Goal: Task Accomplishment & Management: Complete application form

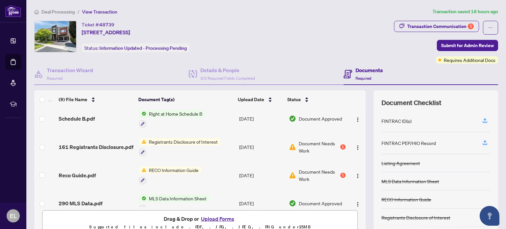
scroll to position [61, 0]
click at [355, 173] on img "button" at bounding box center [357, 175] width 5 height 5
click at [141, 151] on icon "button" at bounding box center [143, 152] width 4 height 4
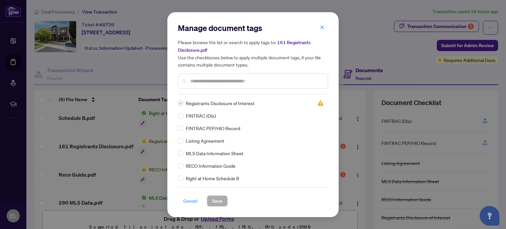
click at [194, 201] on span "Cancel" at bounding box center [190, 201] width 14 height 11
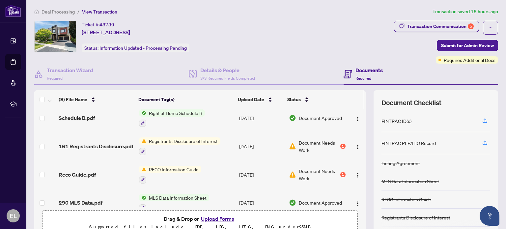
click at [305, 141] on span "Document Needs Work" at bounding box center [319, 146] width 40 height 14
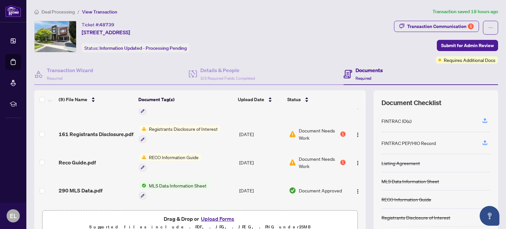
scroll to position [74, 0]
click at [340, 161] on div "1" at bounding box center [342, 161] width 5 height 5
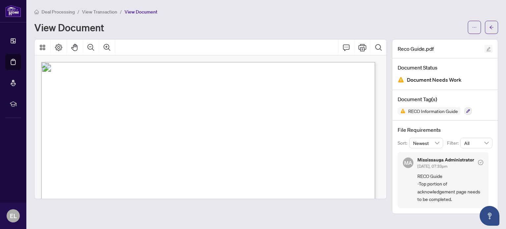
click at [487, 49] on icon "edit" at bounding box center [488, 49] width 4 height 4
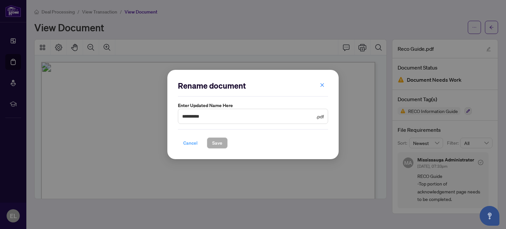
click at [188, 141] on span "Cancel" at bounding box center [190, 143] width 14 height 11
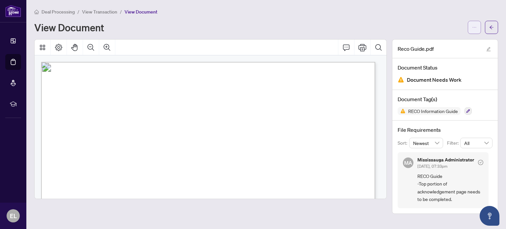
click at [479, 27] on button "button" at bounding box center [474, 27] width 13 height 13
click at [486, 27] on button "button" at bounding box center [491, 27] width 13 height 13
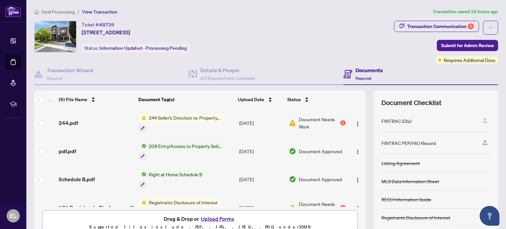
click at [482, 123] on icon "button" at bounding box center [485, 121] width 6 height 6
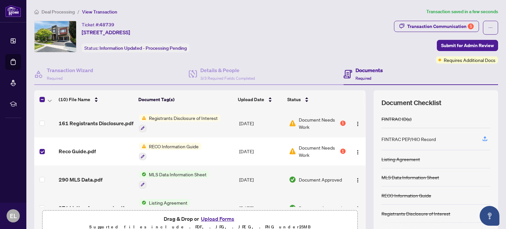
scroll to position [184, 0]
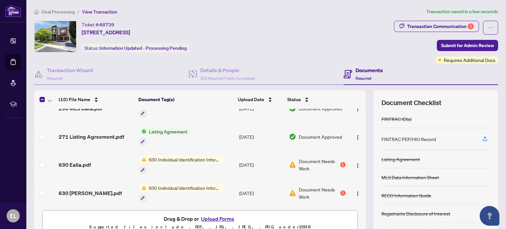
click at [218, 221] on button "Upload Forms" at bounding box center [217, 218] width 37 height 9
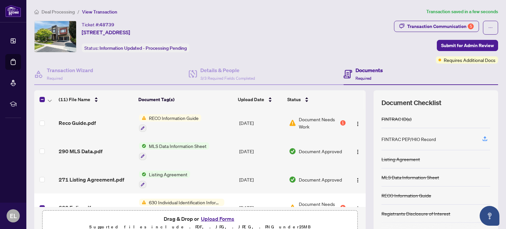
scroll to position [205, 0]
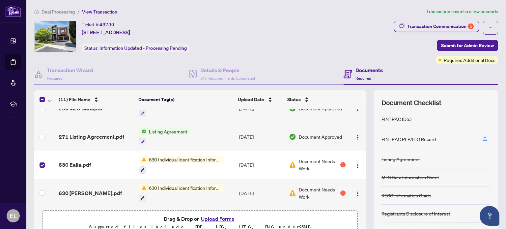
click at [224, 218] on button "Upload Forms" at bounding box center [217, 218] width 37 height 9
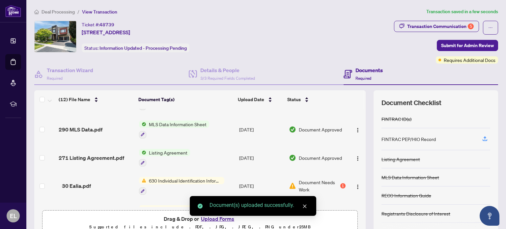
scroll to position [226, 0]
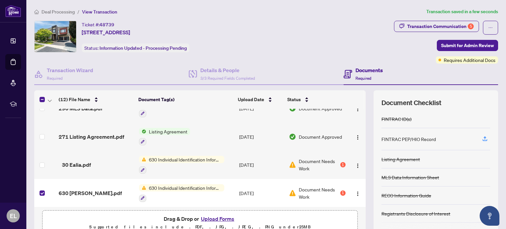
click at [333, 190] on div "Document Needs Work 1" at bounding box center [317, 193] width 57 height 14
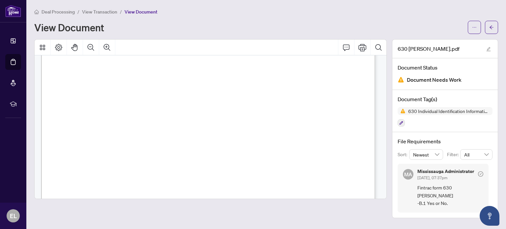
scroll to position [1631, 0]
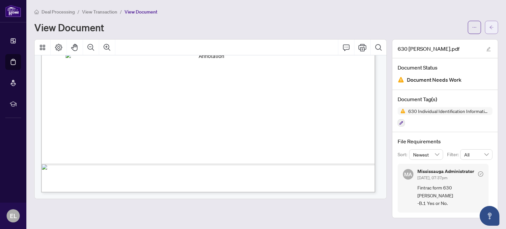
click at [493, 27] on icon "arrow-left" at bounding box center [491, 27] width 5 height 5
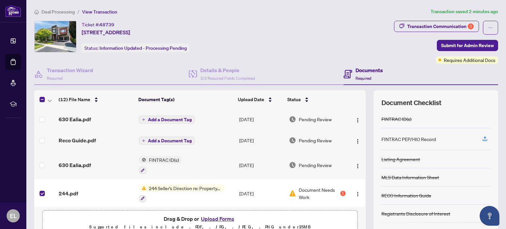
click at [219, 218] on button "Upload Forms" at bounding box center [217, 218] width 37 height 9
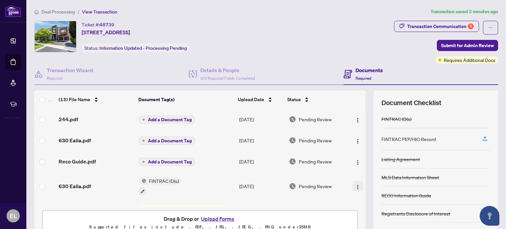
click at [355, 186] on img "button" at bounding box center [357, 186] width 5 height 5
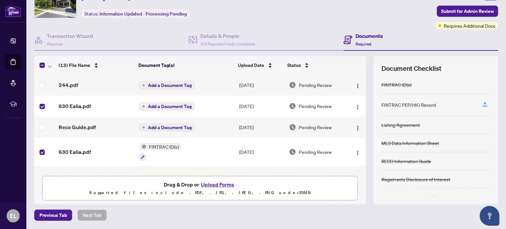
scroll to position [36, 0]
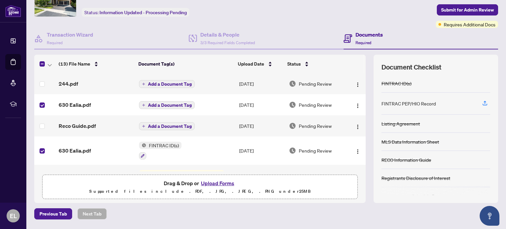
click at [222, 183] on button "Upload Forms" at bounding box center [217, 183] width 37 height 9
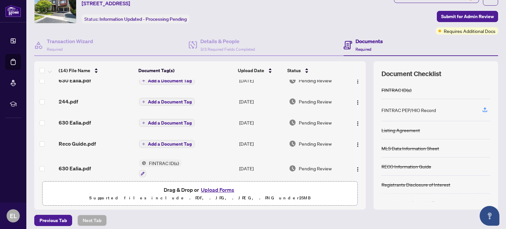
scroll to position [0, 0]
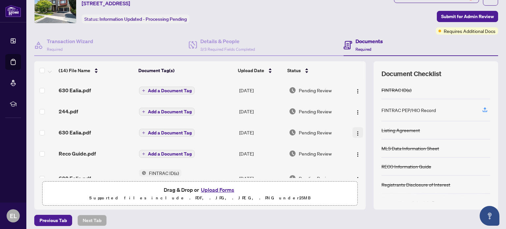
click at [355, 134] on img "button" at bounding box center [357, 133] width 5 height 5
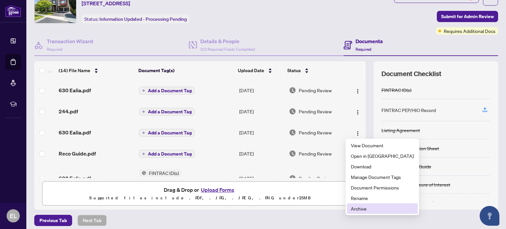
click at [365, 208] on span "Archive" at bounding box center [382, 208] width 63 height 7
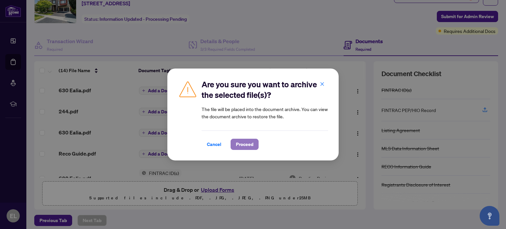
click at [246, 141] on span "Proceed" at bounding box center [244, 144] width 17 height 11
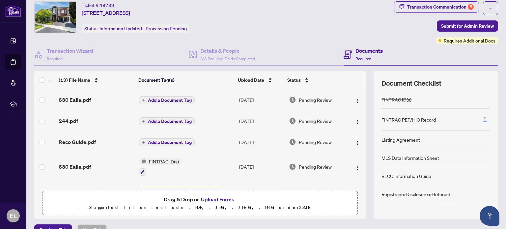
scroll to position [19, 0]
click at [199, 104] on td "Add a Document Tag" at bounding box center [186, 100] width 100 height 21
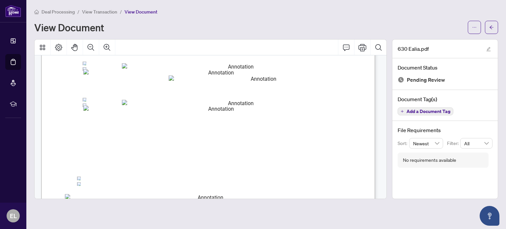
scroll to position [538, 0]
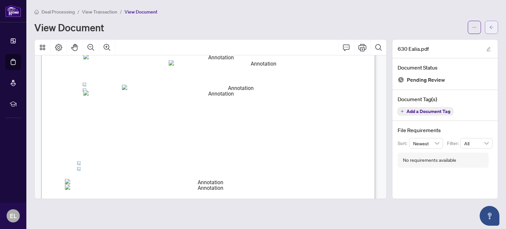
click at [492, 22] on span "button" at bounding box center [491, 27] width 5 height 11
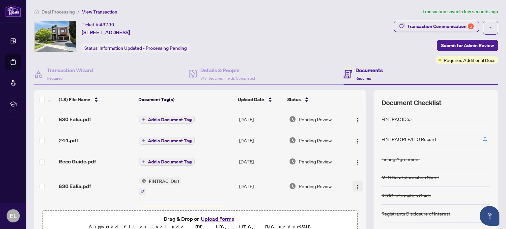
click at [355, 185] on img "button" at bounding box center [357, 186] width 5 height 5
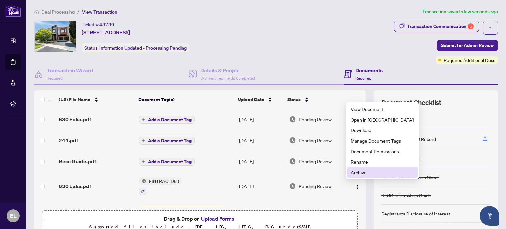
click at [359, 175] on span "Archive" at bounding box center [382, 172] width 63 height 7
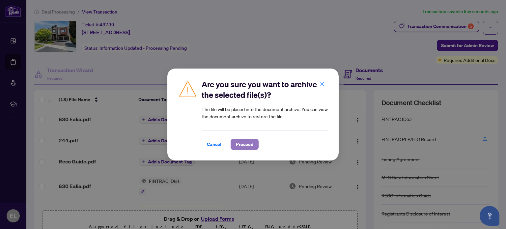
click at [247, 146] on span "Proceed" at bounding box center [244, 144] width 17 height 11
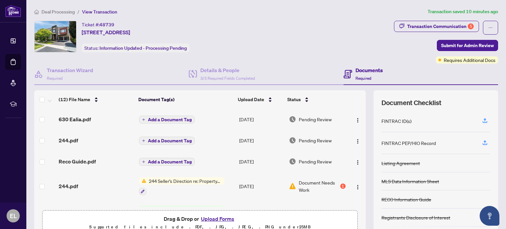
click at [169, 119] on span "Add a Document Tag" at bounding box center [170, 119] width 44 height 5
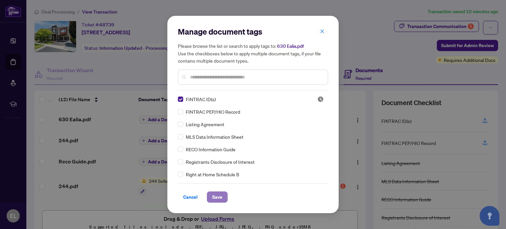
click at [218, 200] on span "Save" at bounding box center [217, 197] width 10 height 11
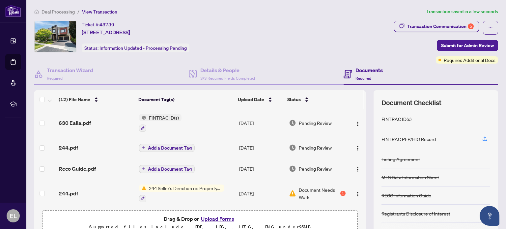
click at [162, 146] on span "Add a Document Tag" at bounding box center [170, 148] width 44 height 5
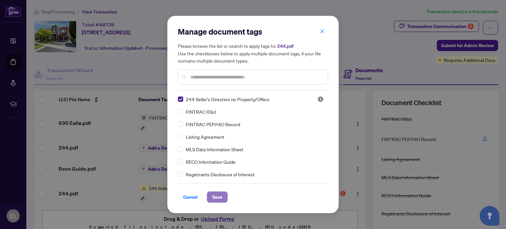
click at [215, 199] on span "Save" at bounding box center [217, 197] width 10 height 11
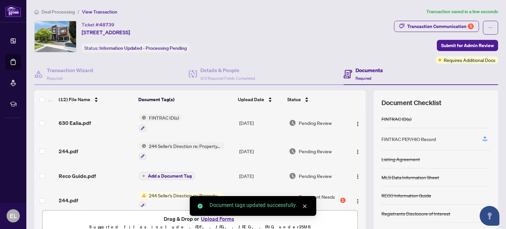
click at [161, 176] on span "Add a Document Tag" at bounding box center [170, 176] width 44 height 5
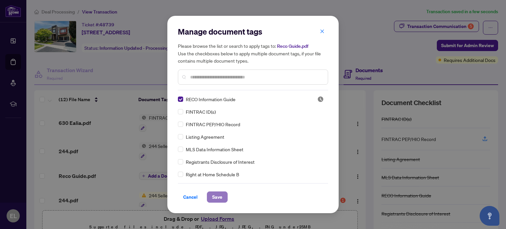
click at [213, 198] on span "Save" at bounding box center [217, 197] width 10 height 11
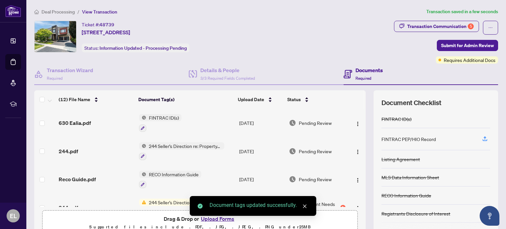
click at [217, 216] on div "Document tags updated successfully." at bounding box center [253, 206] width 126 height 20
click at [305, 208] on icon "close" at bounding box center [304, 206] width 5 height 5
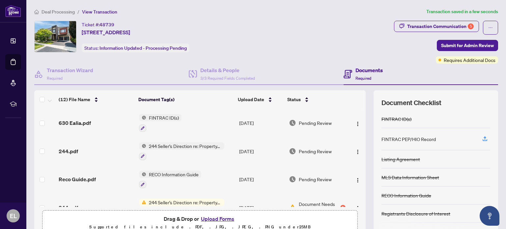
click at [222, 218] on button "Upload Forms" at bounding box center [217, 218] width 37 height 9
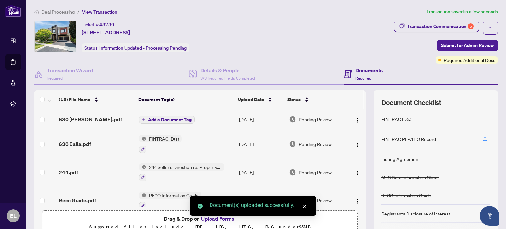
click at [162, 121] on span "Add a Document Tag" at bounding box center [170, 119] width 44 height 5
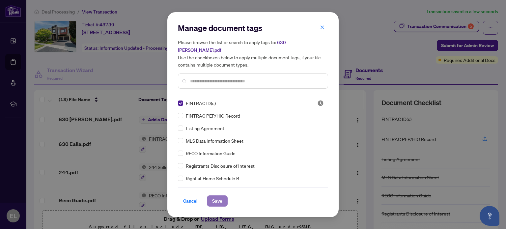
click at [216, 196] on span "Save" at bounding box center [217, 201] width 10 height 11
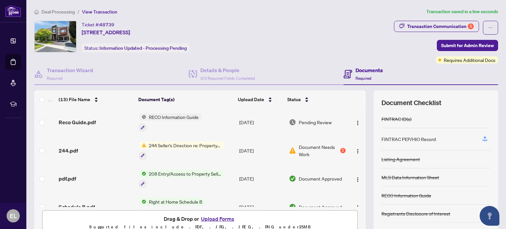
scroll to position [85, 0]
click at [352, 153] on button "button" at bounding box center [357, 150] width 11 height 11
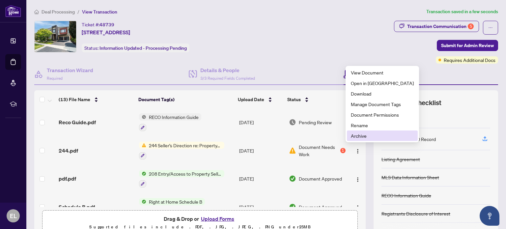
click at [356, 137] on span "Archive" at bounding box center [382, 135] width 63 height 7
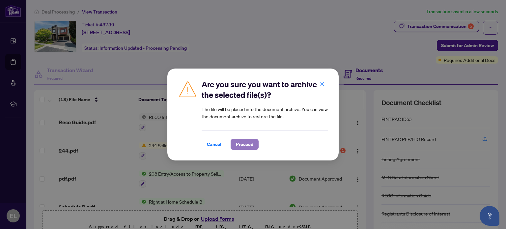
click at [243, 141] on span "Proceed" at bounding box center [244, 144] width 17 height 11
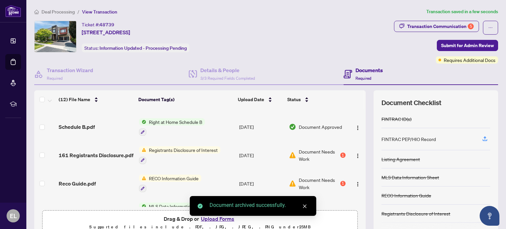
scroll to position [138, 0]
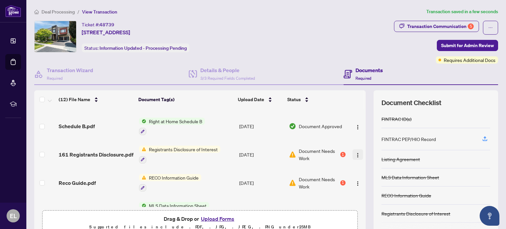
click at [355, 152] on img "button" at bounding box center [357, 154] width 5 height 5
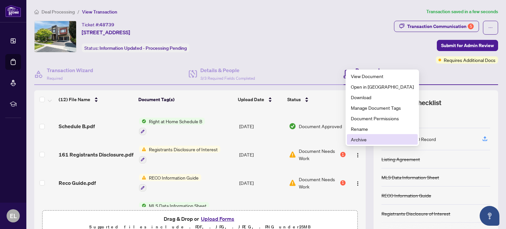
click at [355, 139] on span "Archive" at bounding box center [382, 139] width 63 height 7
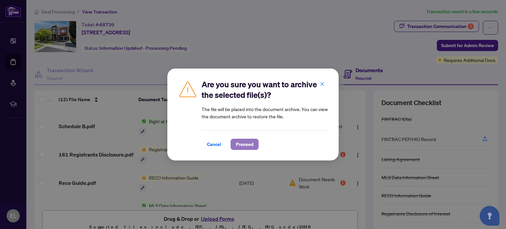
click at [251, 145] on span "Proceed" at bounding box center [244, 144] width 17 height 11
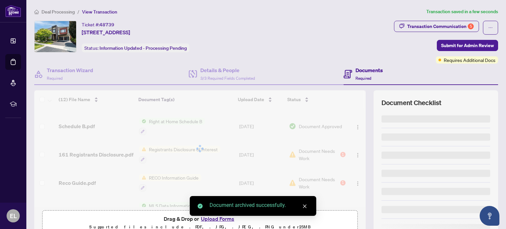
click at [350, 182] on div at bounding box center [199, 148] width 331 height 117
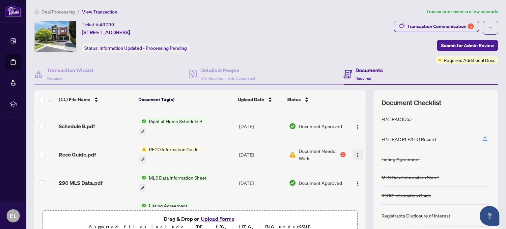
click at [355, 153] on img "button" at bounding box center [357, 154] width 5 height 5
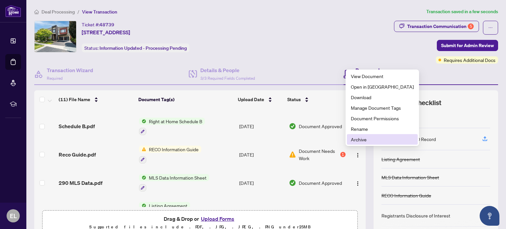
click at [357, 139] on span "Archive" at bounding box center [382, 139] width 63 height 7
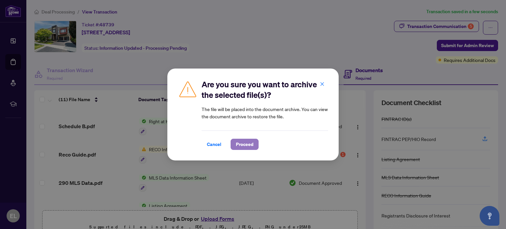
click at [241, 142] on span "Proceed" at bounding box center [244, 144] width 17 height 11
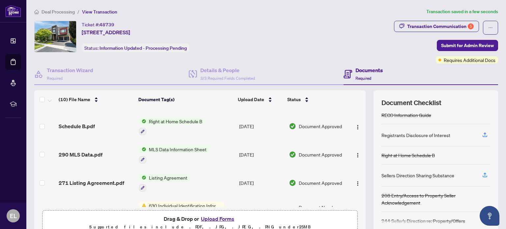
scroll to position [81, 0]
click at [447, 43] on span "Submit for Admin Review" at bounding box center [467, 45] width 53 height 11
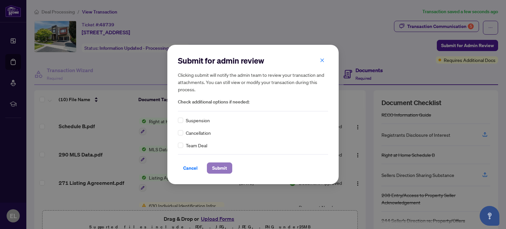
click at [221, 167] on span "Submit" at bounding box center [219, 168] width 15 height 11
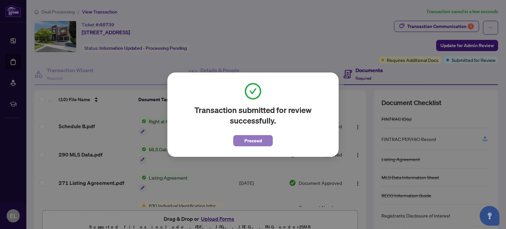
click at [255, 142] on span "Proceed" at bounding box center [252, 140] width 17 height 11
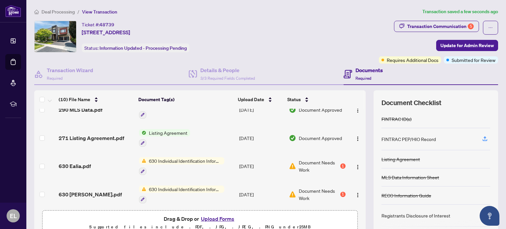
scroll to position [184, 0]
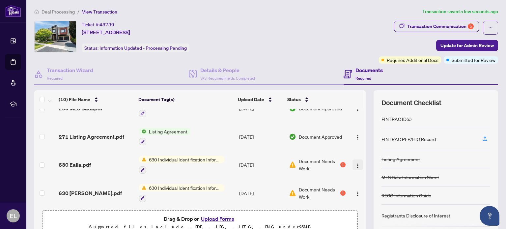
click at [355, 165] on img "button" at bounding box center [357, 165] width 5 height 5
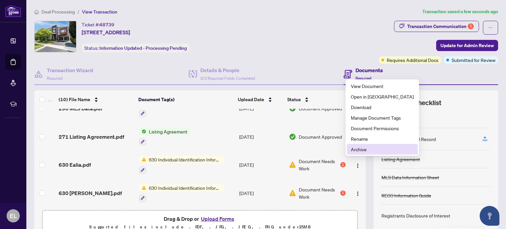
click at [356, 150] on span "Archive" at bounding box center [382, 149] width 63 height 7
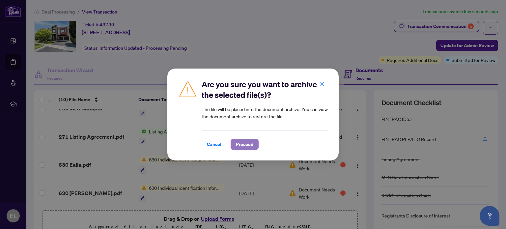
click at [244, 146] on span "Proceed" at bounding box center [244, 144] width 17 height 11
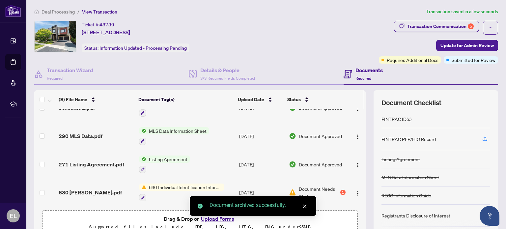
scroll to position [156, 0]
click at [355, 194] on img "button" at bounding box center [357, 193] width 5 height 5
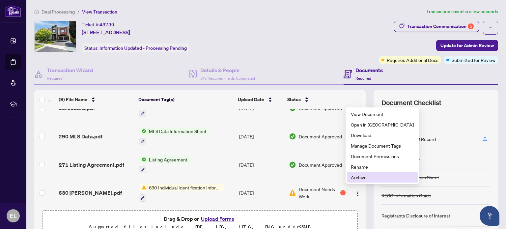
click at [357, 180] on span "Archive" at bounding box center [382, 177] width 63 height 7
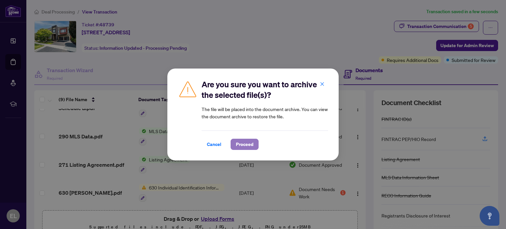
click at [247, 145] on span "Proceed" at bounding box center [244, 144] width 17 height 11
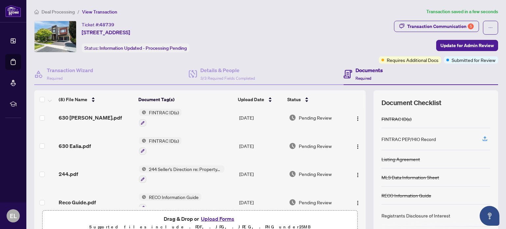
scroll to position [0, 0]
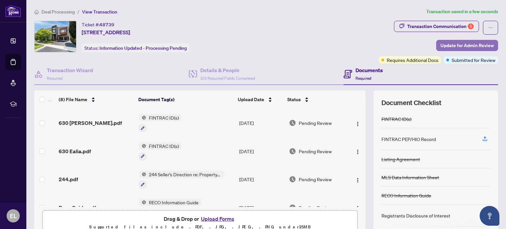
click at [450, 44] on span "Update for Admin Review" at bounding box center [466, 45] width 53 height 11
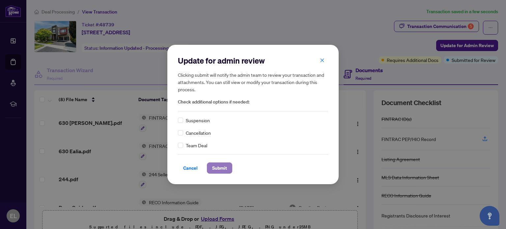
click at [218, 168] on span "Submit" at bounding box center [219, 168] width 15 height 11
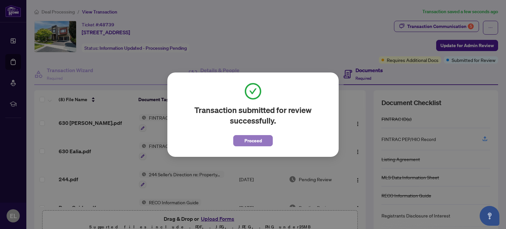
click at [252, 140] on span "Proceed" at bounding box center [252, 140] width 17 height 11
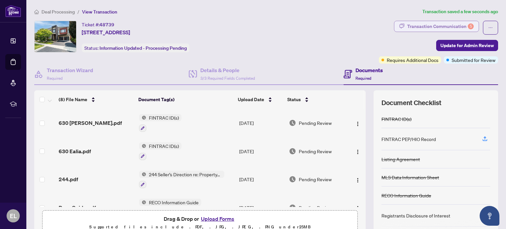
click at [455, 26] on div "Transaction Communication 5" at bounding box center [440, 26] width 67 height 11
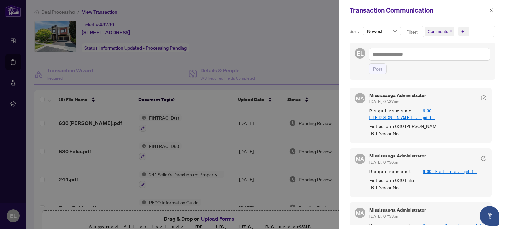
click at [324, 36] on div at bounding box center [253, 114] width 506 height 229
click at [491, 7] on span "button" at bounding box center [491, 10] width 5 height 11
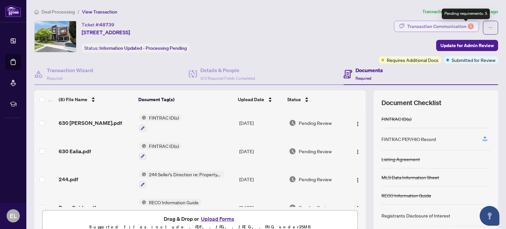
click at [468, 26] on div "5" at bounding box center [471, 26] width 6 height 6
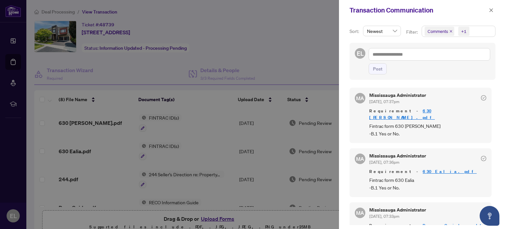
click at [481, 98] on icon "check-circle" at bounding box center [483, 97] width 5 height 5
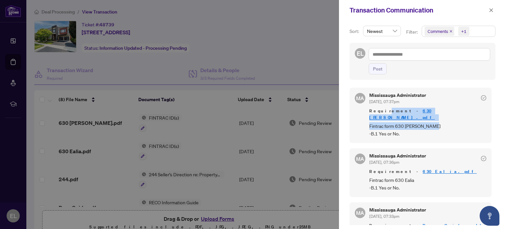
drag, startPoint x: 380, startPoint y: 109, endPoint x: 378, endPoint y: 129, distance: 20.9
click at [378, 129] on div "Requirement - 630 Sherry.pdf Fintrac form 630 Sherry -B.1 Yes or No." at bounding box center [427, 123] width 117 height 30
click at [378, 129] on span "Fintrac form 630 Sherry -B.1 Yes or No." at bounding box center [427, 129] width 117 height 15
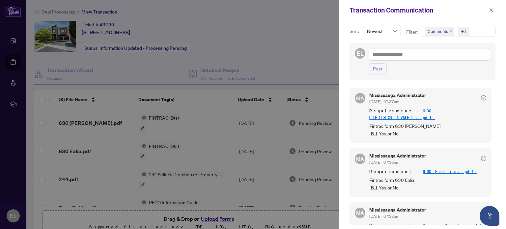
click at [449, 31] on icon "close" at bounding box center [450, 31] width 3 height 3
click at [481, 98] on icon "check-circle" at bounding box center [483, 97] width 5 height 5
click at [412, 95] on h5 "Mississauga Administrator" at bounding box center [397, 95] width 57 height 5
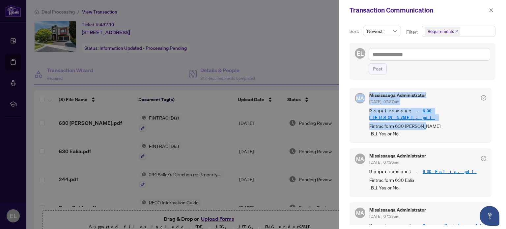
drag, startPoint x: 372, startPoint y: 132, endPoint x: 355, endPoint y: 97, distance: 38.9
click at [355, 97] on div "MA Mississauga Administrator Aug/20/2025, 07:37pm Requirement - 630 Sherry.pdf …" at bounding box center [420, 115] width 142 height 55
click at [355, 97] on span "MA" at bounding box center [360, 98] width 11 height 11
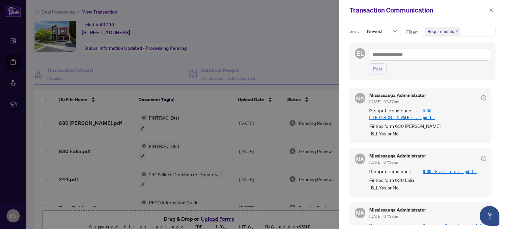
click at [455, 30] on icon "close" at bounding box center [456, 31] width 3 height 3
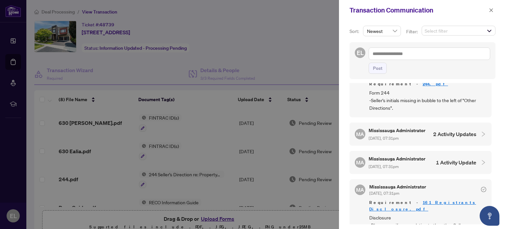
scroll to position [1109, 0]
click at [476, 138] on div at bounding box center [481, 133] width 10 height 7
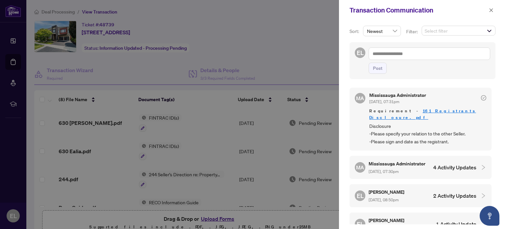
scroll to position [1249, 0]
click at [311, 37] on div at bounding box center [253, 114] width 506 height 229
